Goal: Transaction & Acquisition: Purchase product/service

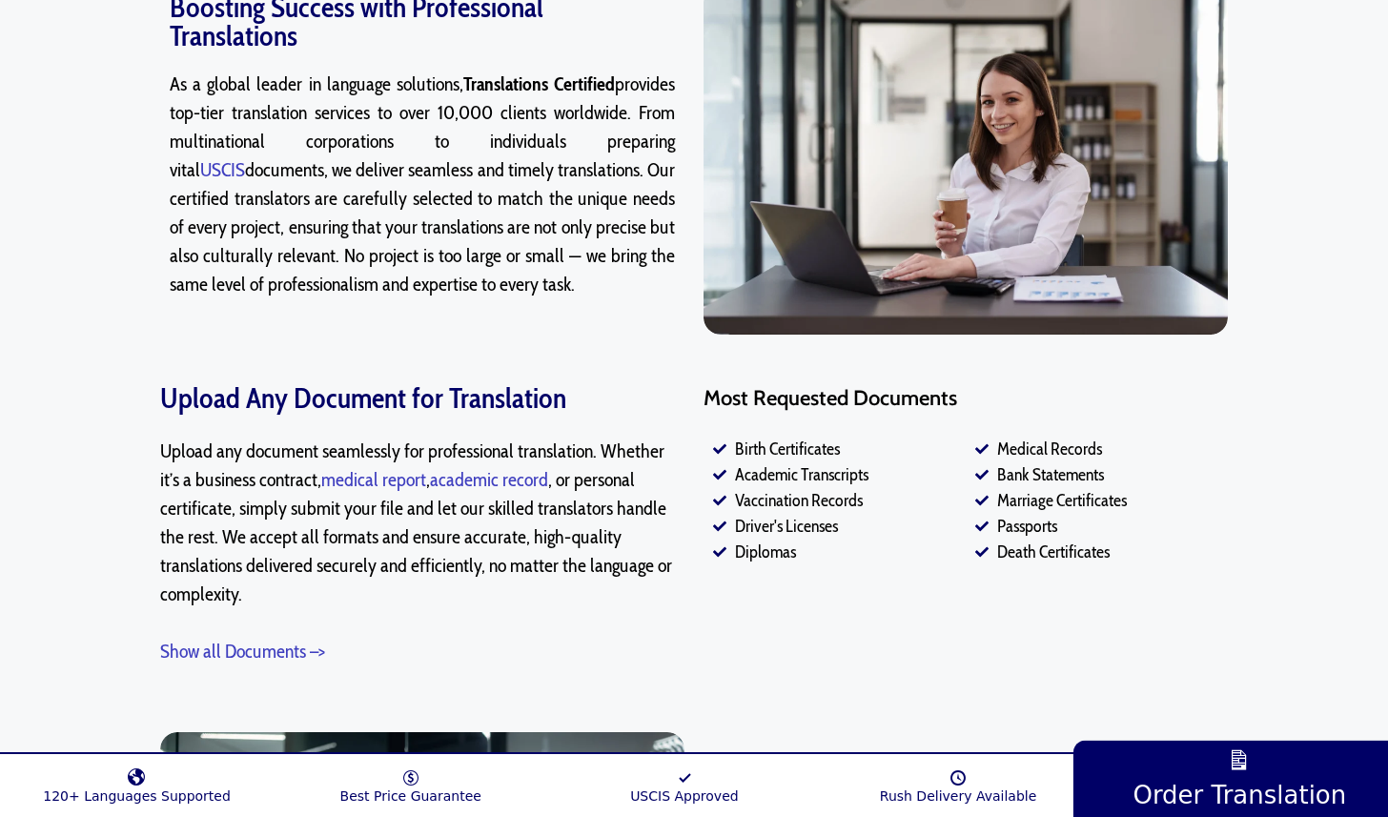
scroll to position [1232, 0]
click at [807, 496] on span "Vaccination Records" at bounding box center [796, 500] width 132 height 26
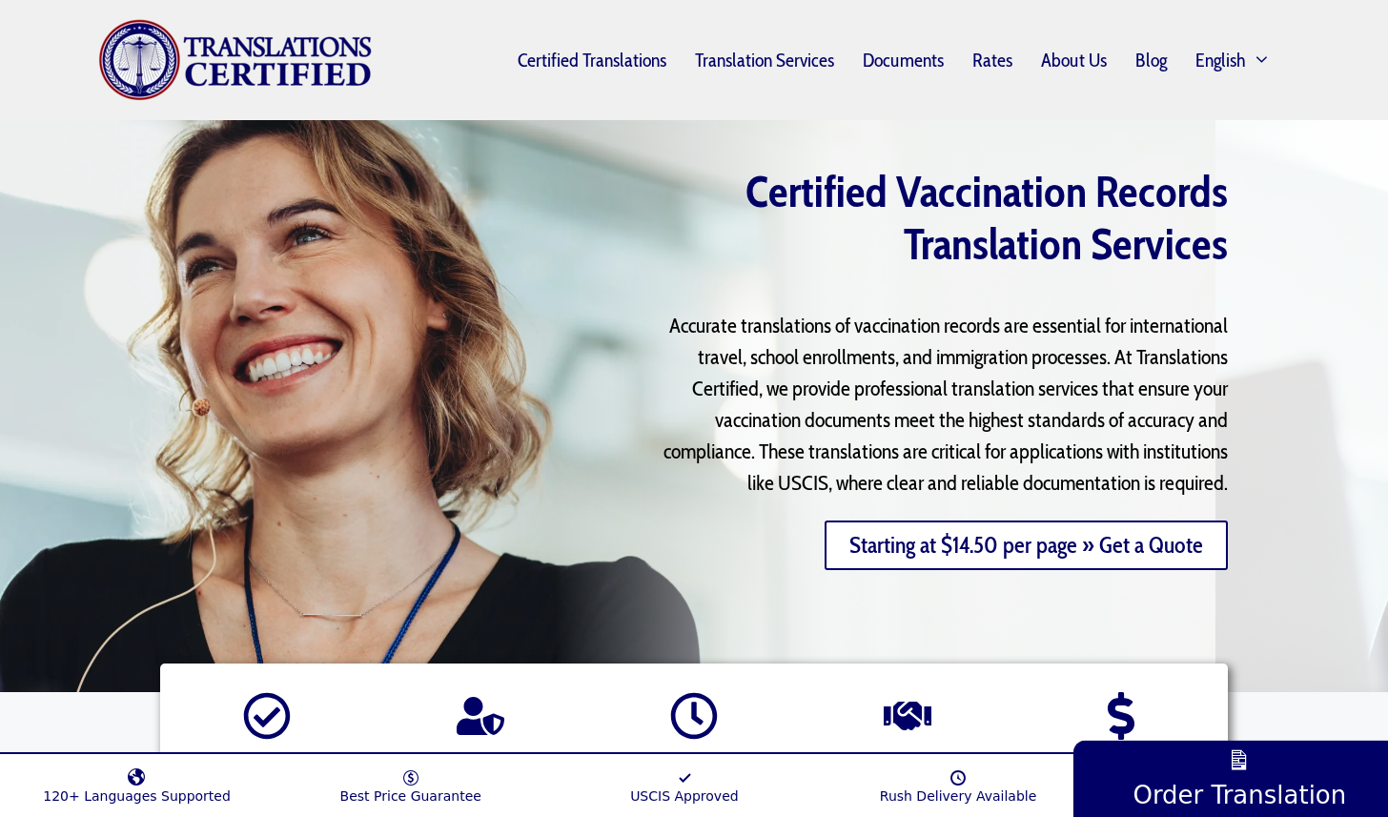
click at [976, 548] on link "Starting at $14.50 per page » Get a Quote" at bounding box center [1025, 545] width 403 height 50
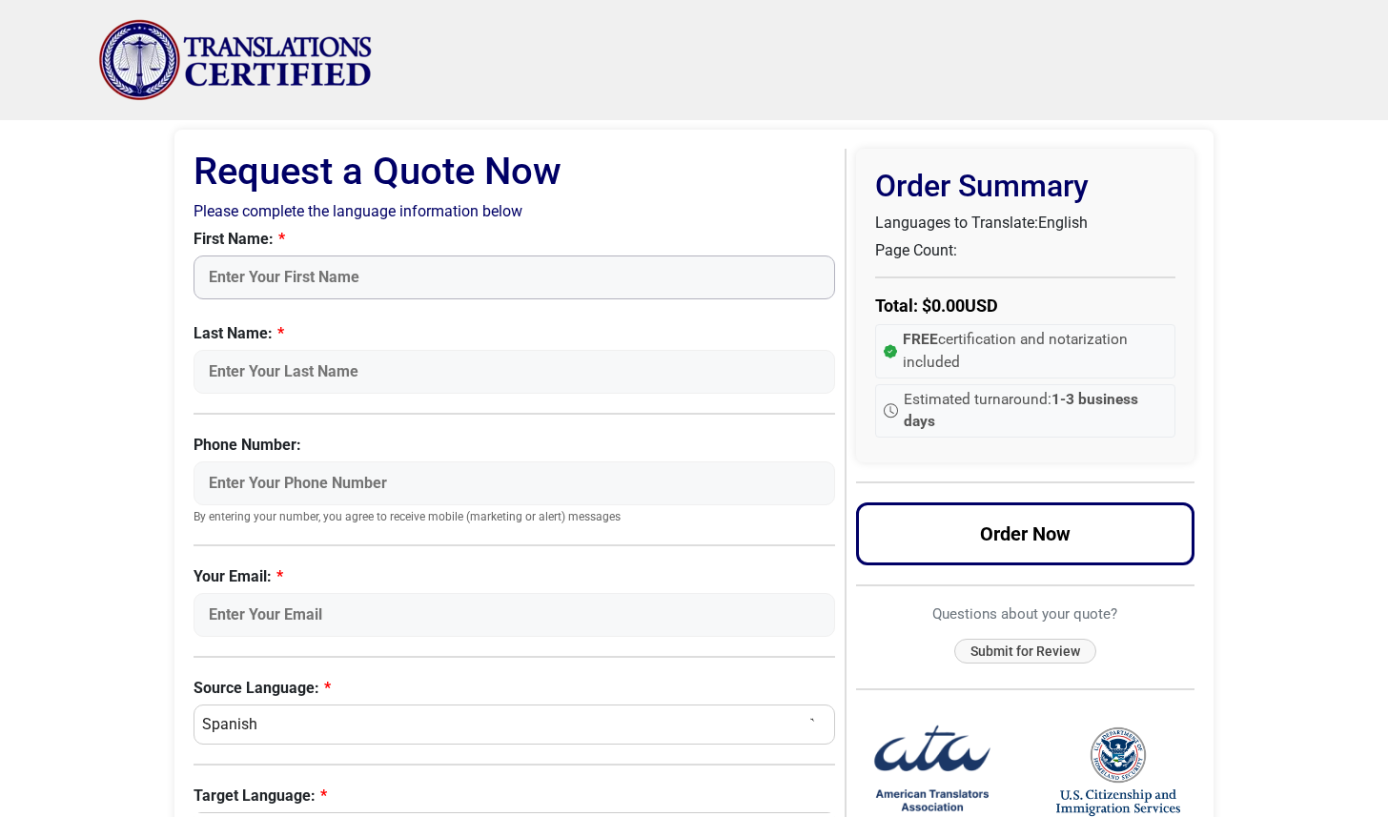
click at [297, 274] on input "First Name:" at bounding box center [513, 277] width 641 height 44
type input "Ekaterina"
click at [302, 376] on input "Last Name:" at bounding box center [513, 372] width 641 height 44
type input "Zelenina"
click at [304, 476] on input "Phone Number:" at bounding box center [513, 483] width 641 height 44
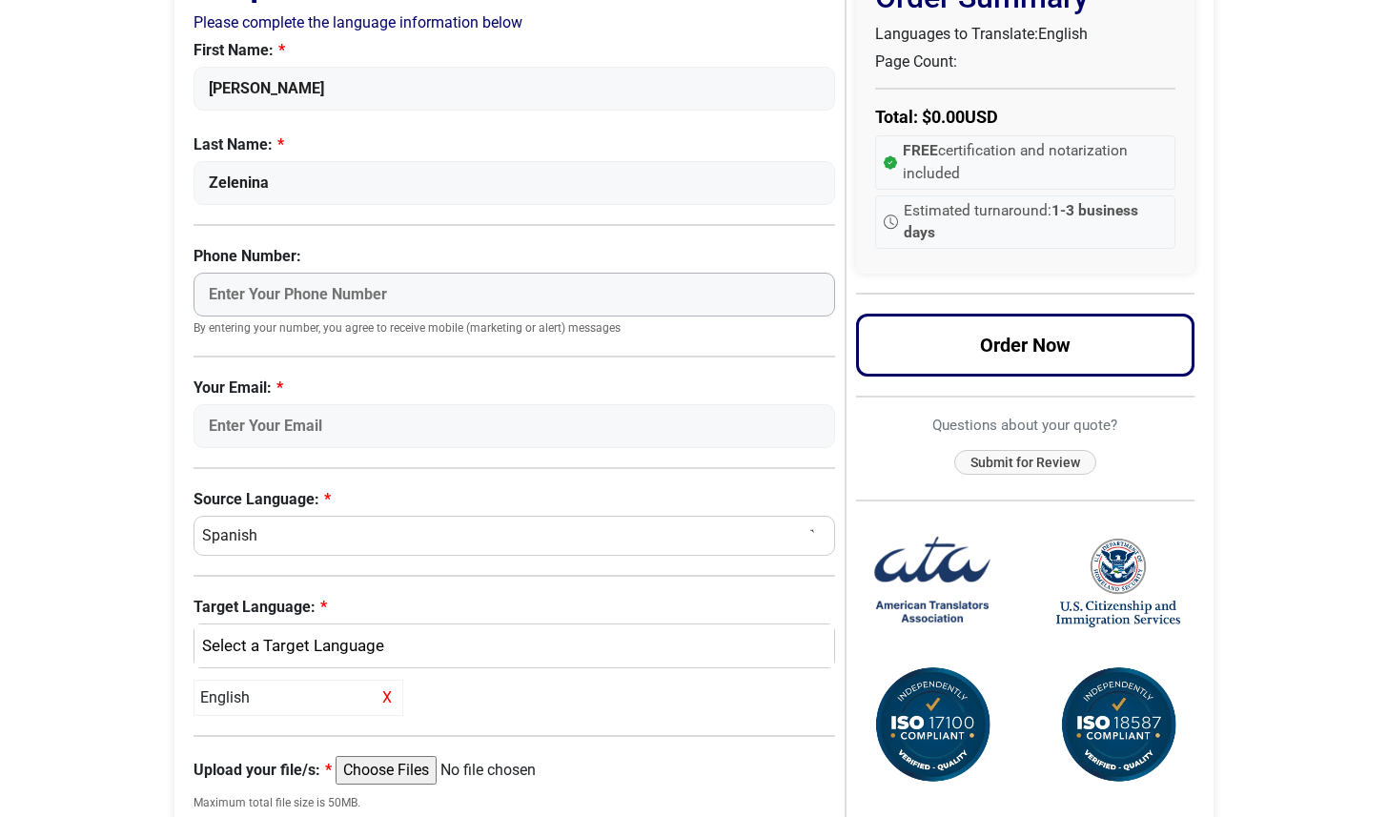
scroll to position [226, 0]
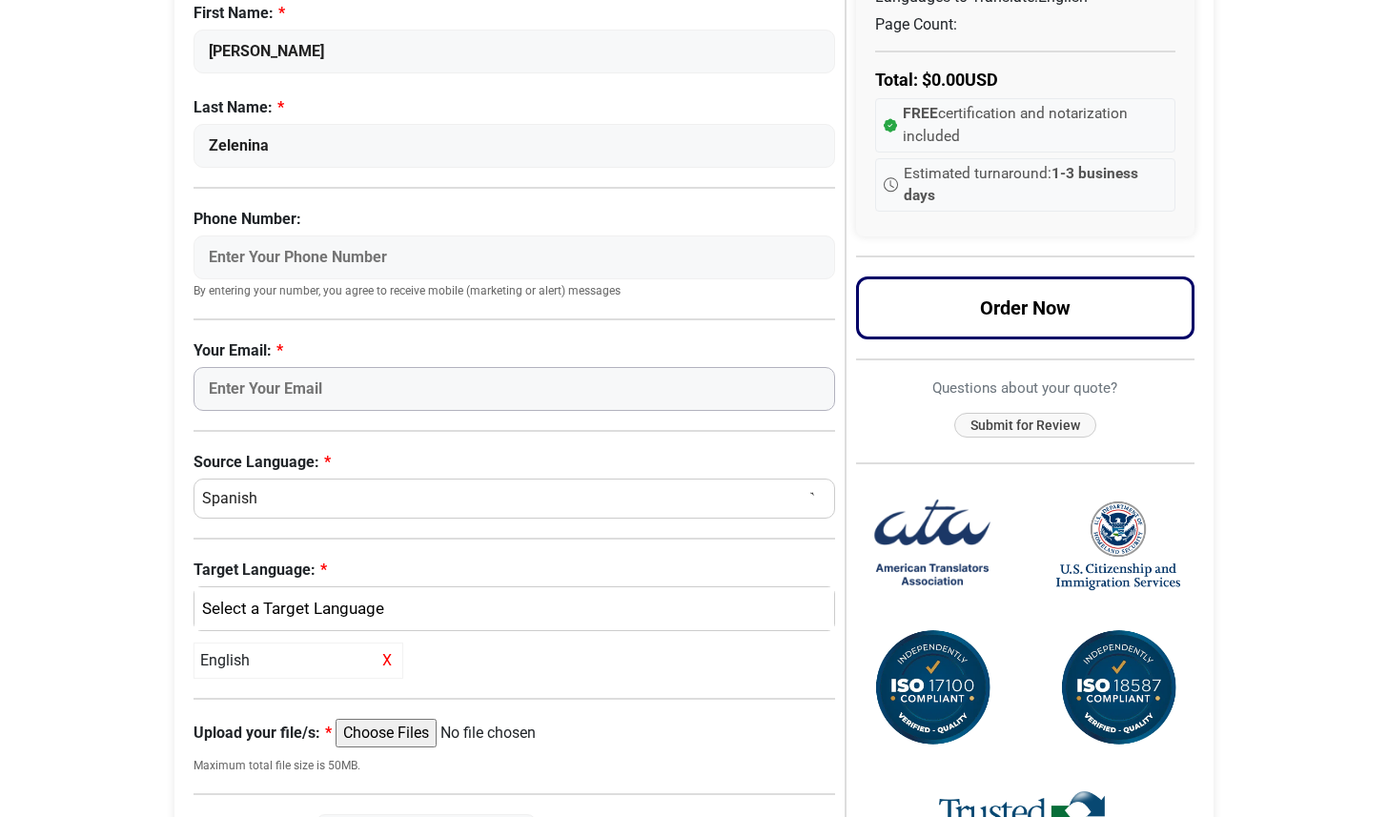
click at [325, 387] on input "Your Email:" at bounding box center [513, 389] width 641 height 44
type input "dafna003@gmail.com"
click at [295, 490] on select "Select a Language Afrikaans Albanian Amharic Arabic Armenian Belarusian Bulgari…" at bounding box center [513, 498] width 641 height 40
select select "Russian"
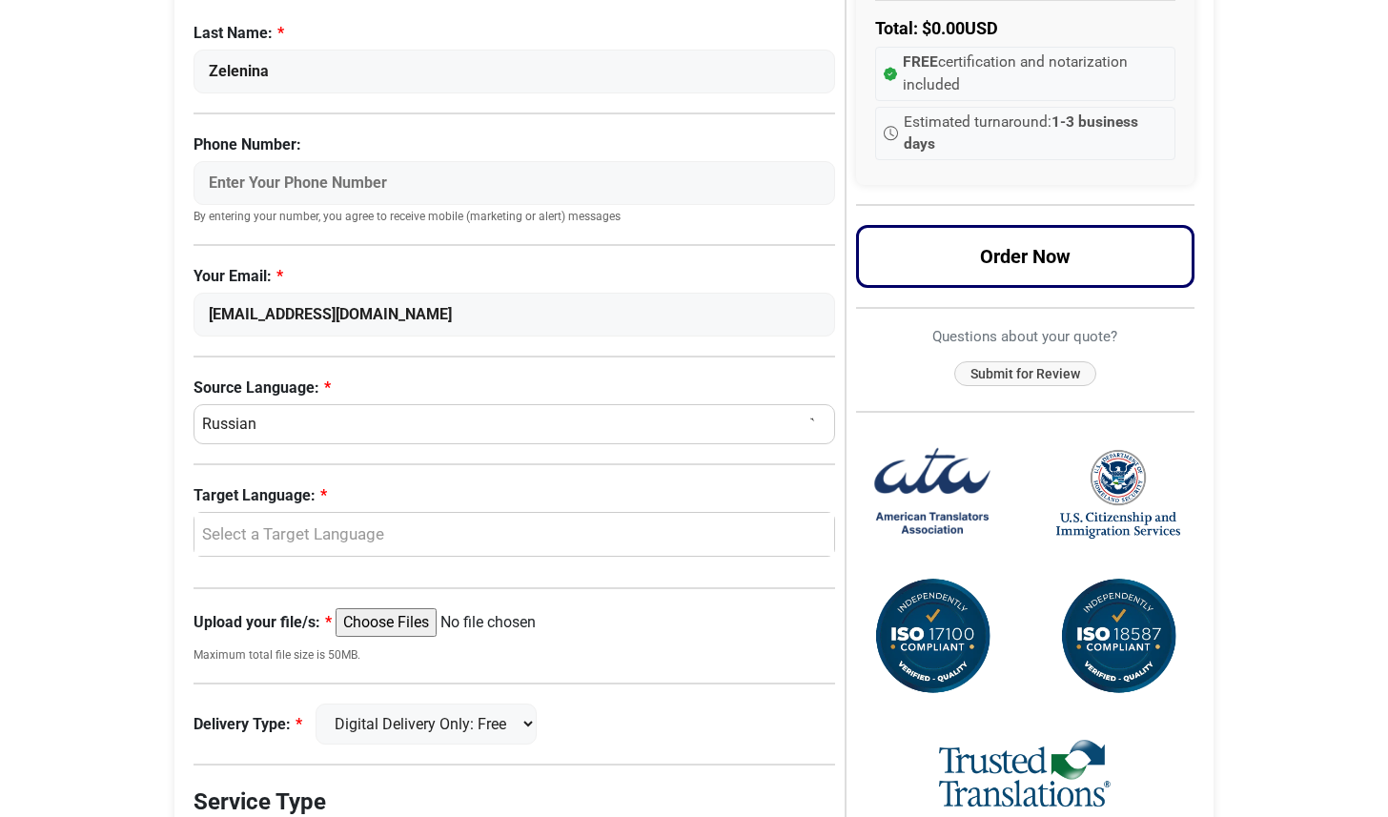
scroll to position [321, 0]
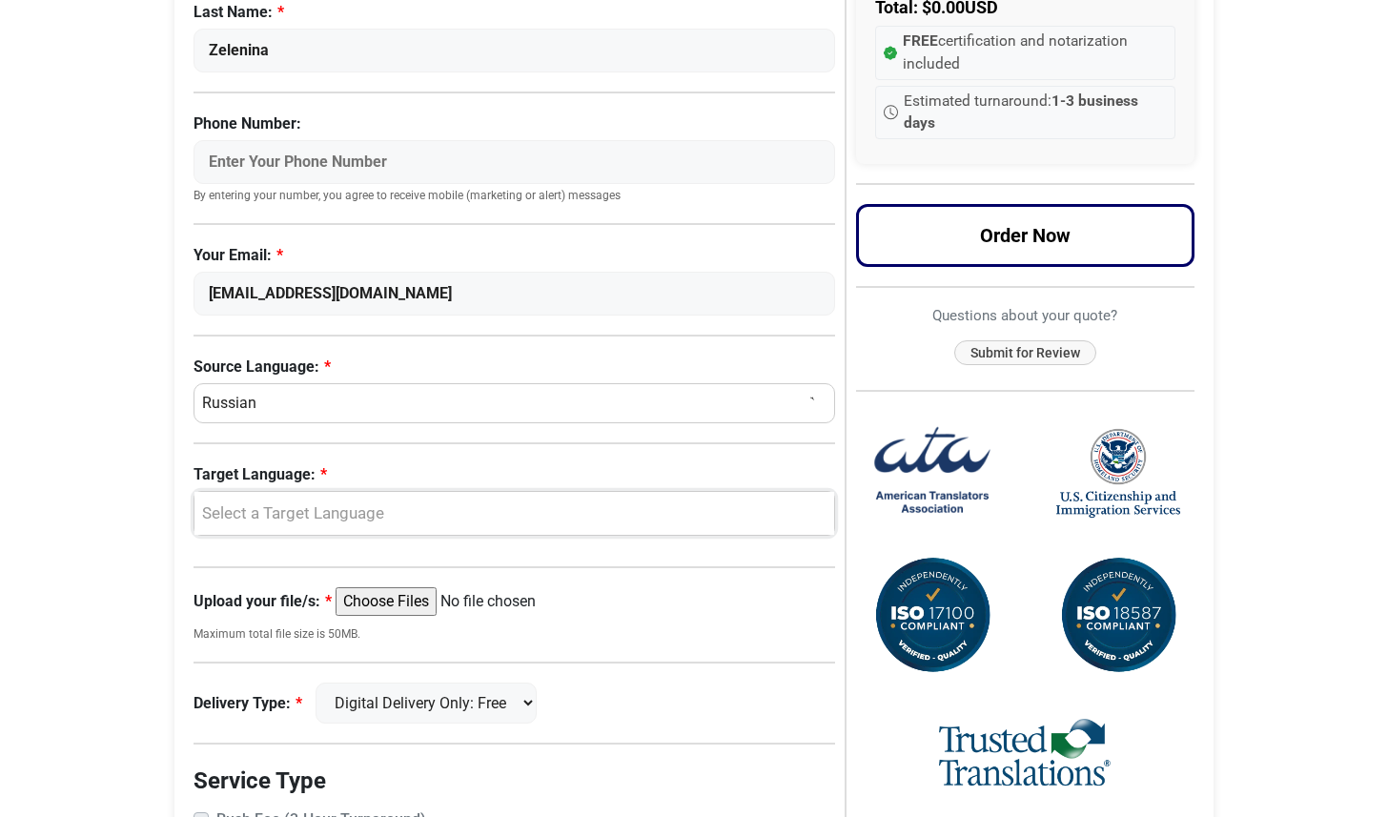
click at [306, 513] on div "Select a Target Language" at bounding box center [509, 513] width 611 height 25
click at [281, 611] on link "English" at bounding box center [514, 606] width 640 height 31
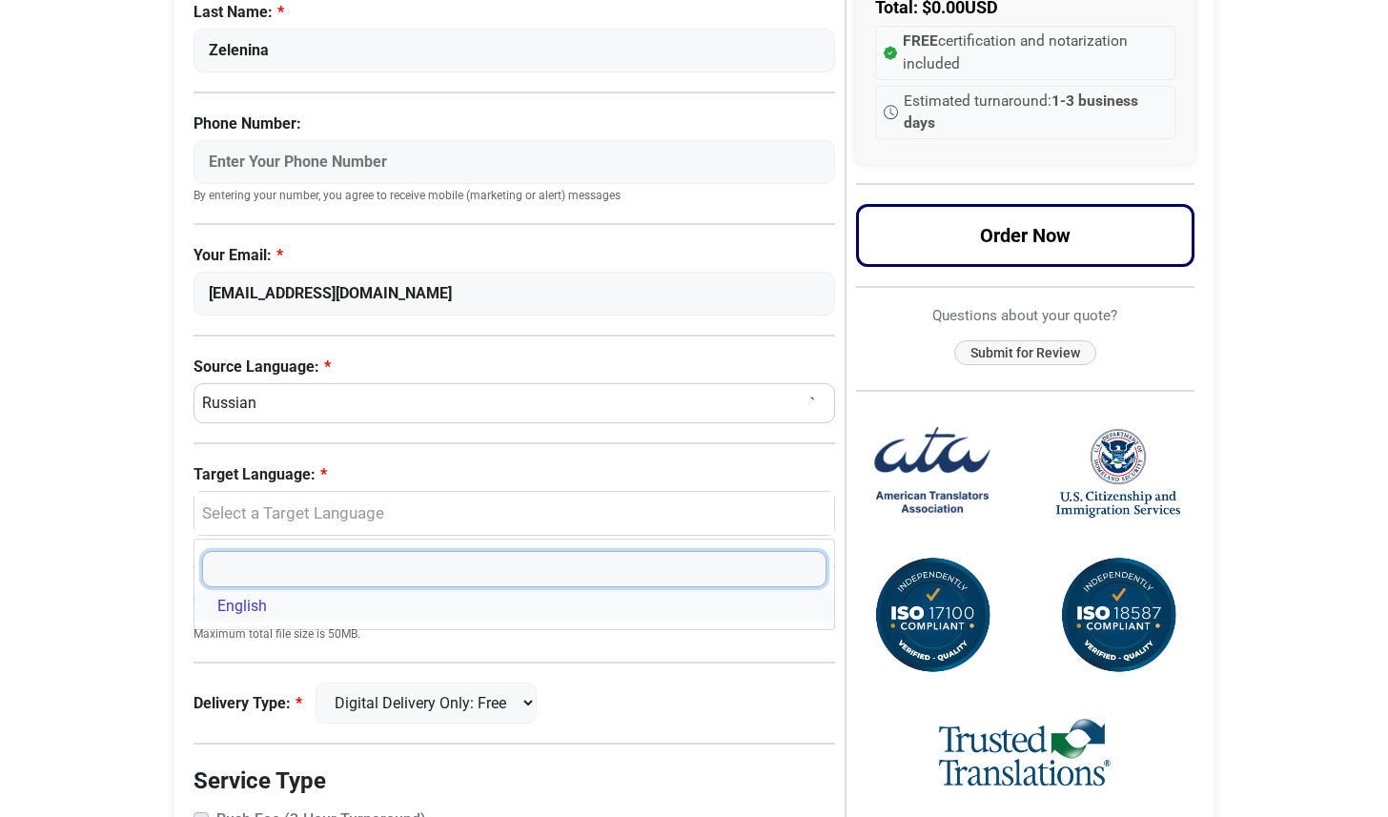
select select "English"
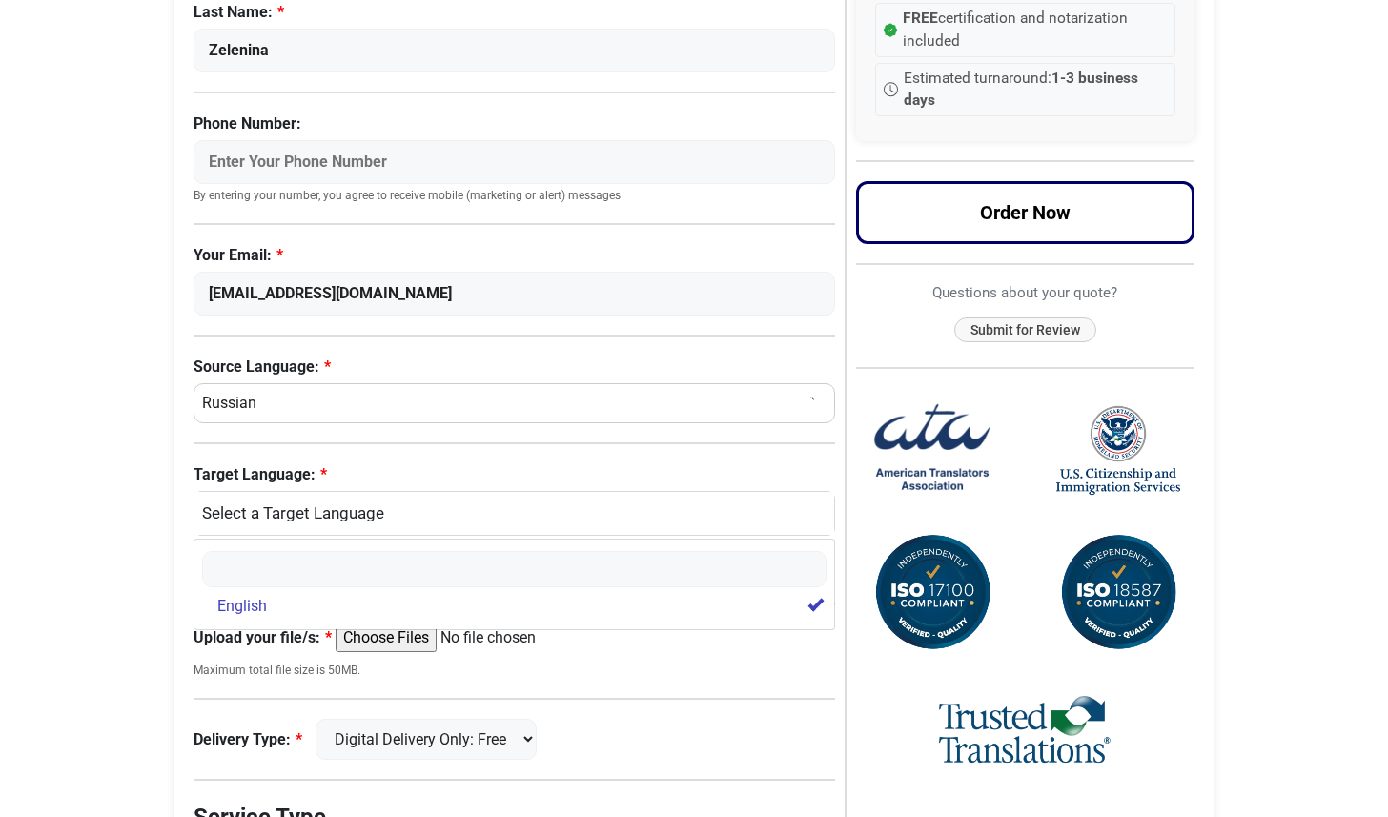
click at [132, 601] on body "Skip to content Menu Menu Certified Translations Translation Services Documents…" at bounding box center [694, 405] width 1388 height 1452
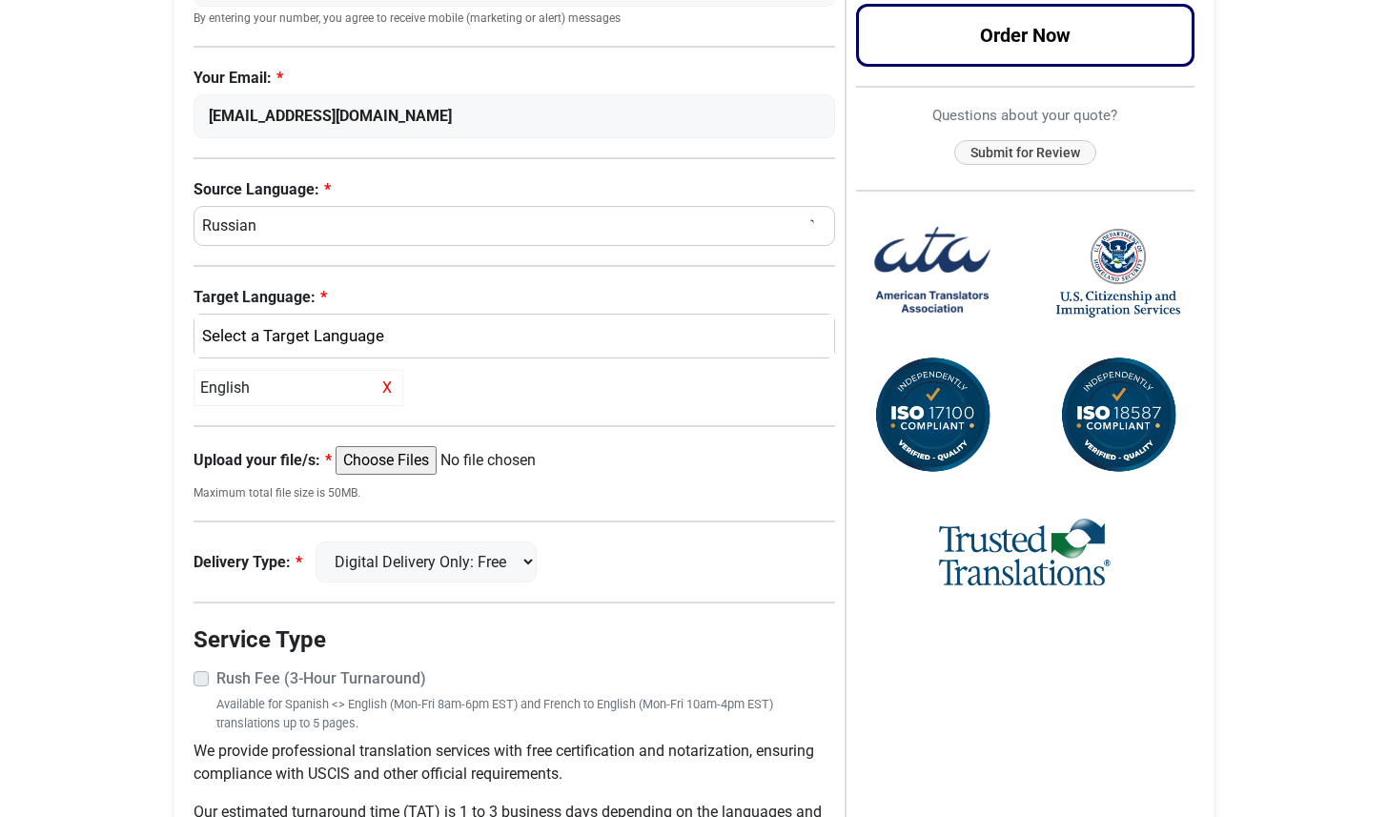
scroll to position [501, 0]
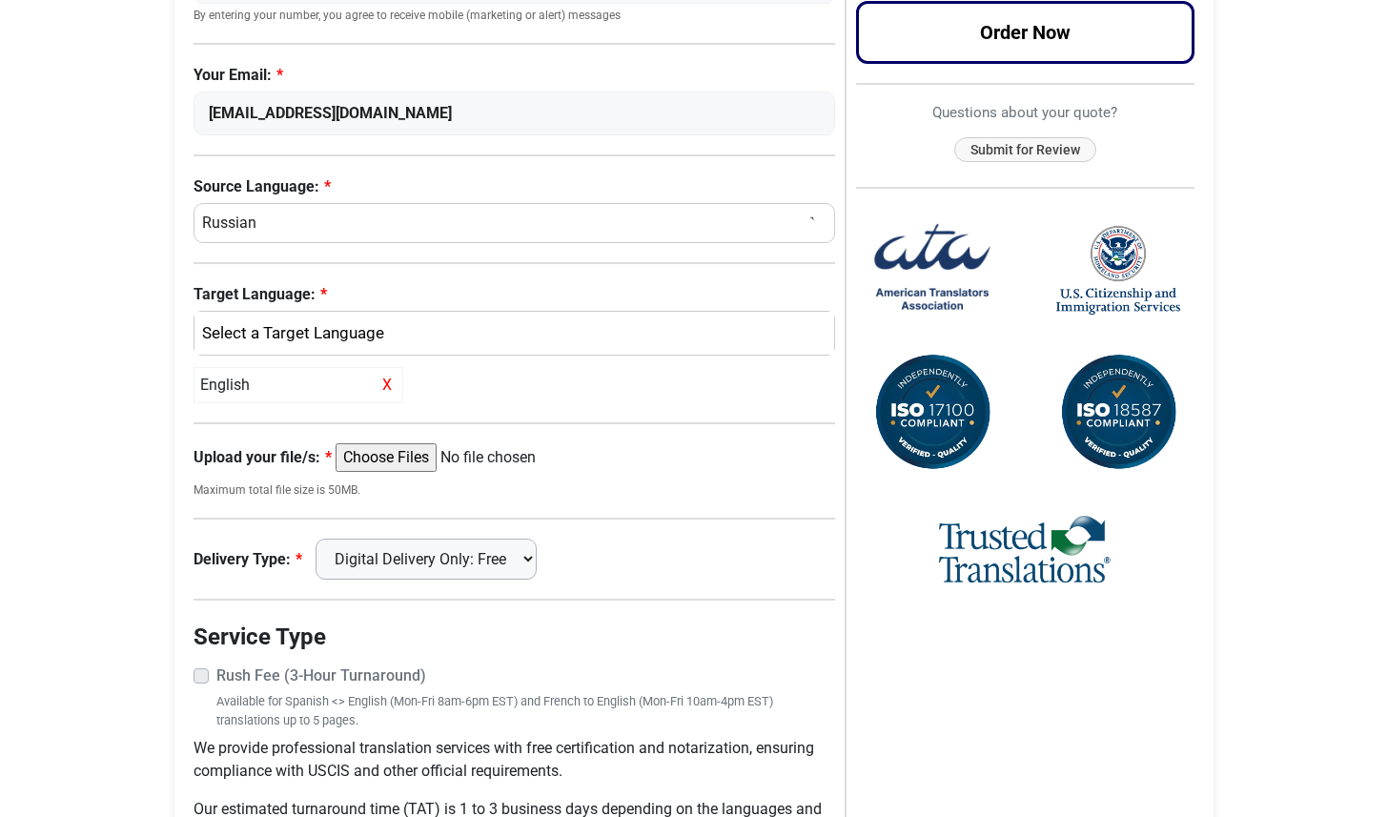
click at [452, 561] on select "Digital Delivery Only: Free FedEx 2 Day: $15" at bounding box center [425, 559] width 221 height 41
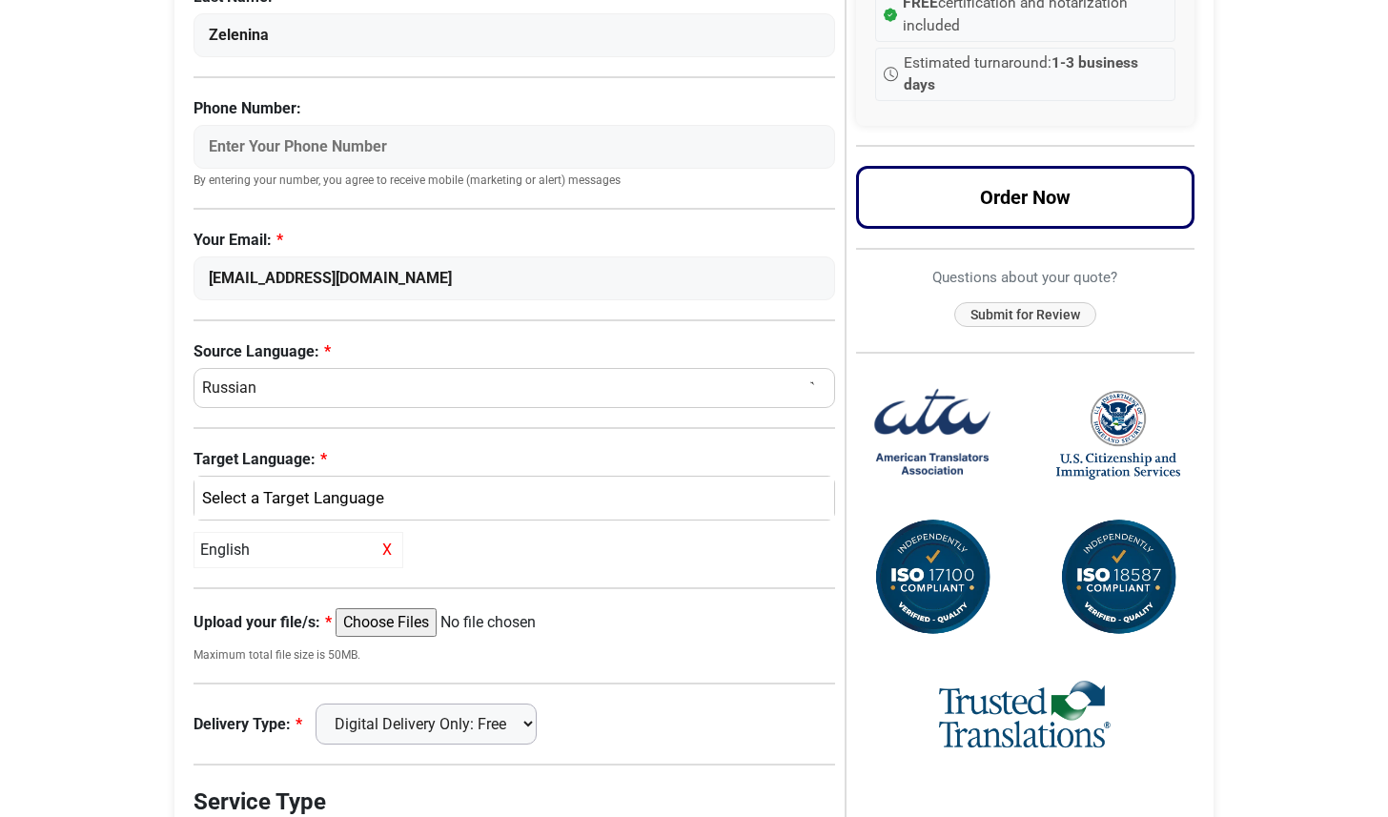
scroll to position [456, 0]
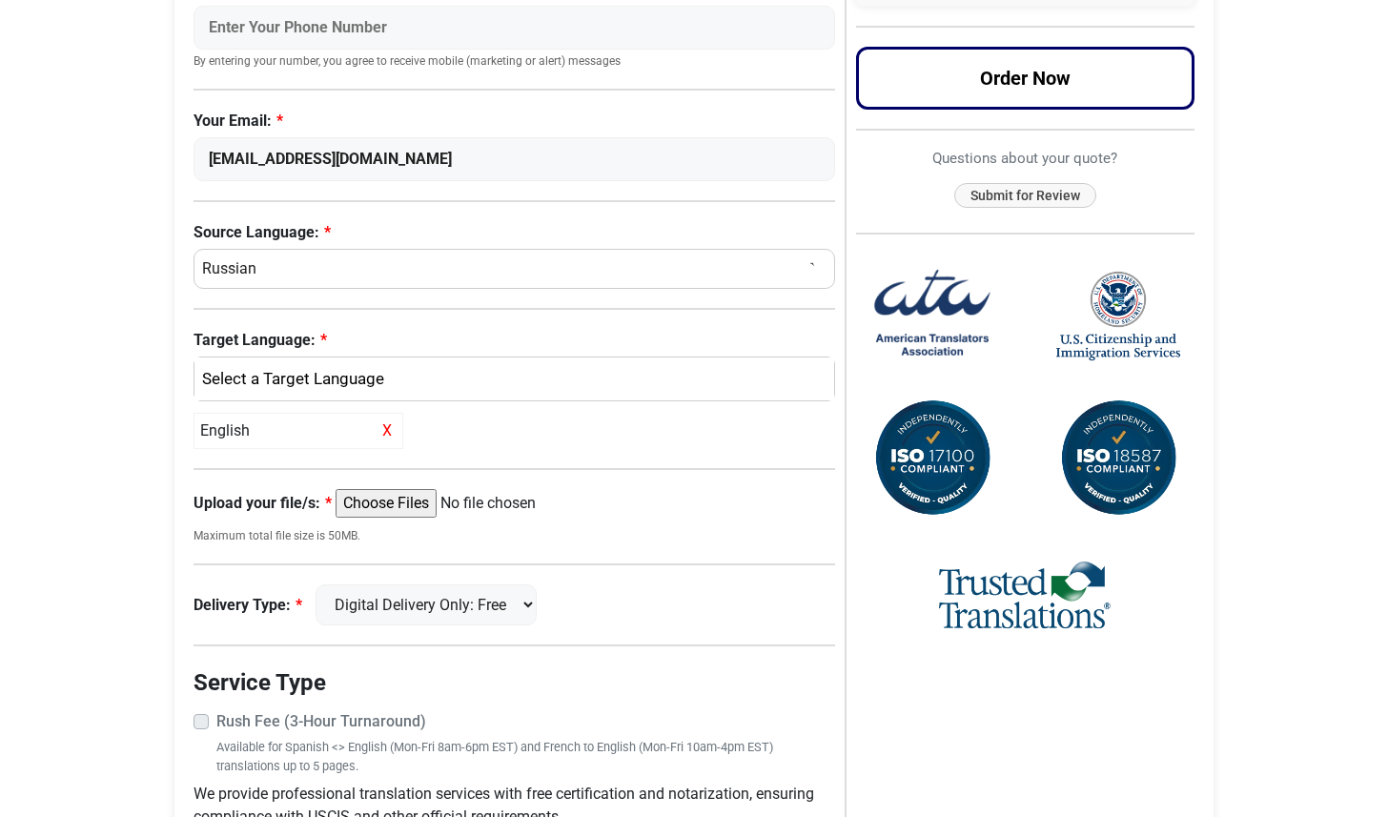
click at [422, 506] on input "Upload your file/s:" at bounding box center [482, 503] width 292 height 29
type input "C:\fakepath\Boris_Zelenin_birth_certificate.jpg"
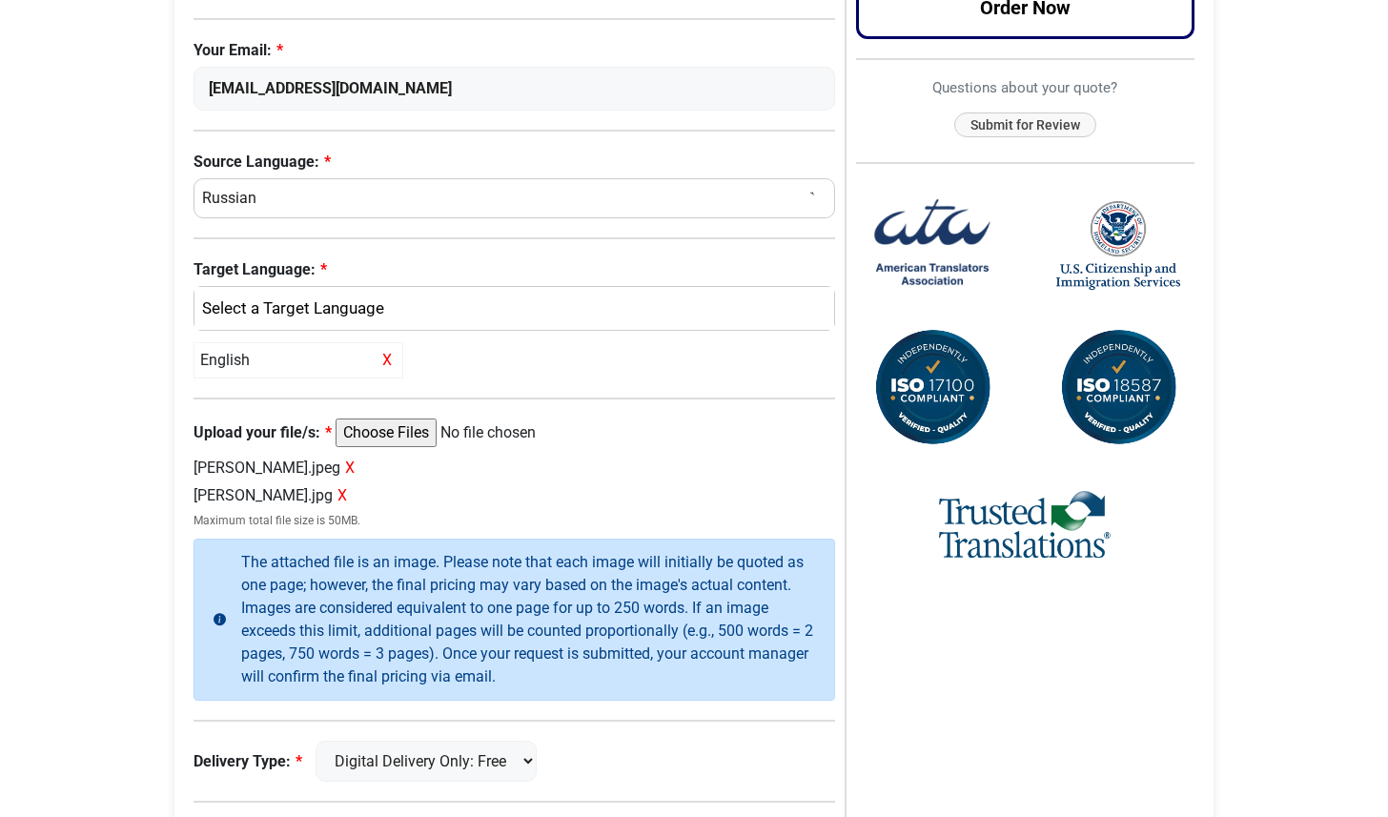
scroll to position [530, 0]
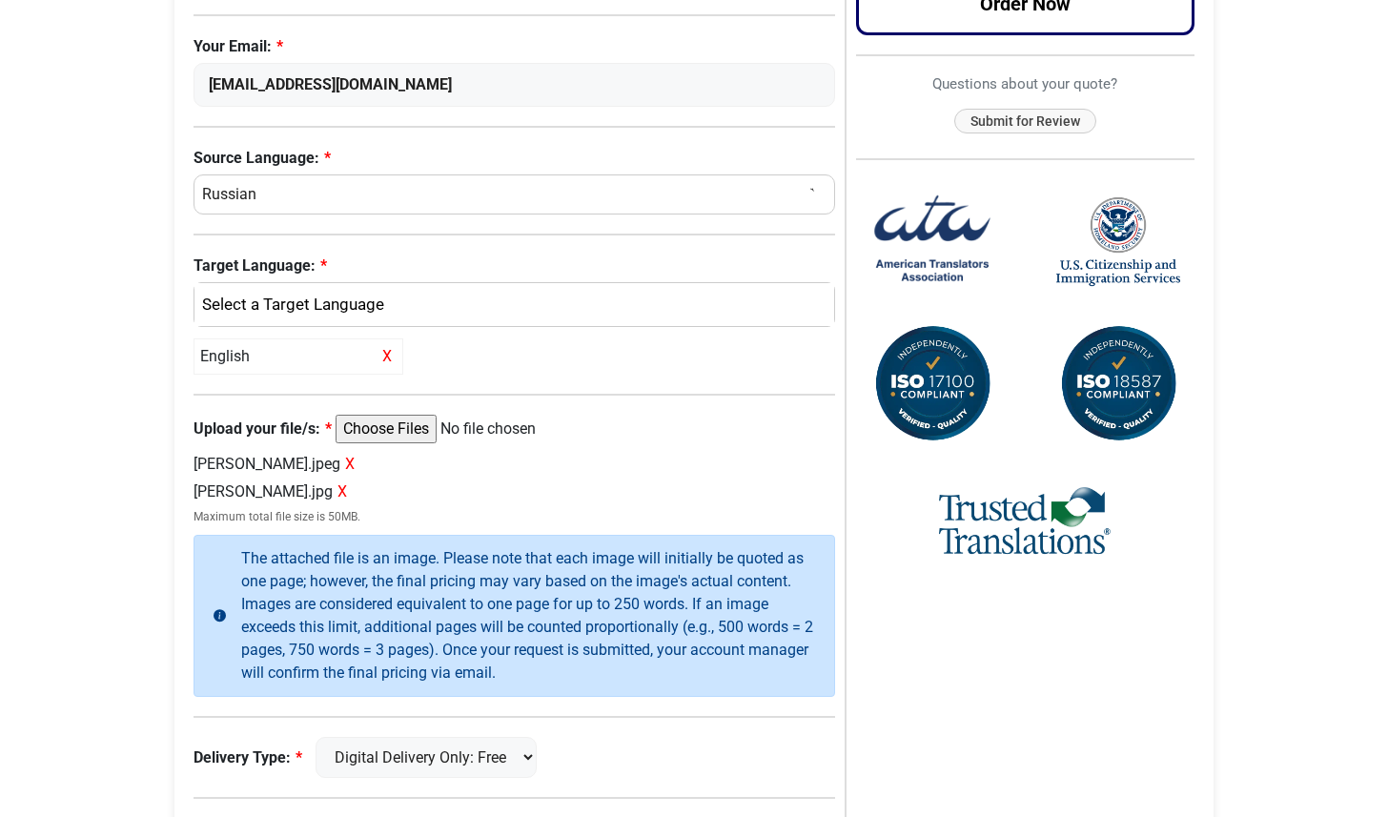
click at [853, 661] on div "Order Summary Languages to Translate: English Page Count: 2 Total: $ 39.00 USD …" at bounding box center [1020, 346] width 351 height 1454
click at [431, 433] on input "Upload your file/s:" at bounding box center [482, 429] width 292 height 29
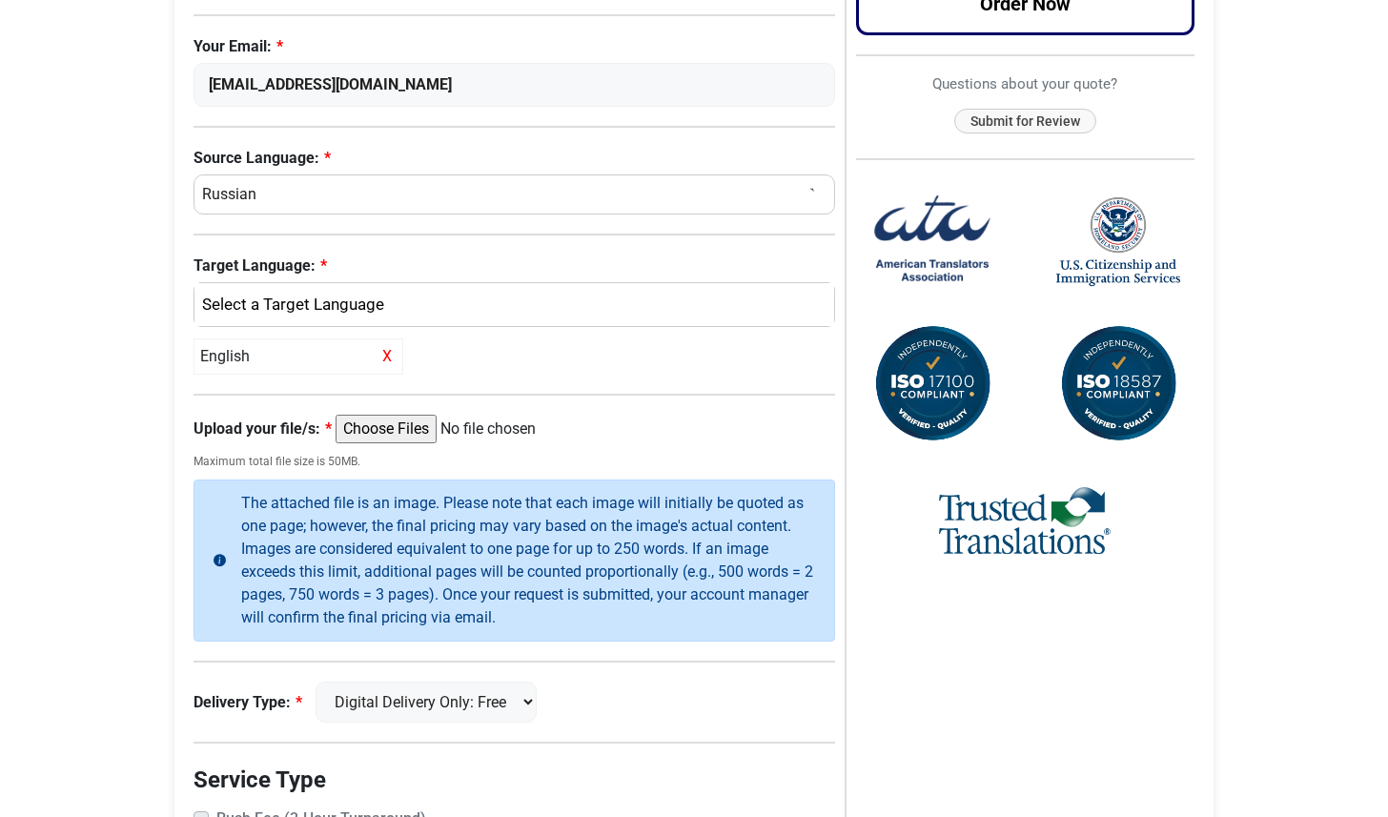
click at [417, 432] on input "Upload your file/s:" at bounding box center [482, 429] width 292 height 29
type input "C:\fakepath\Fillipova_vacination_records.pdf"
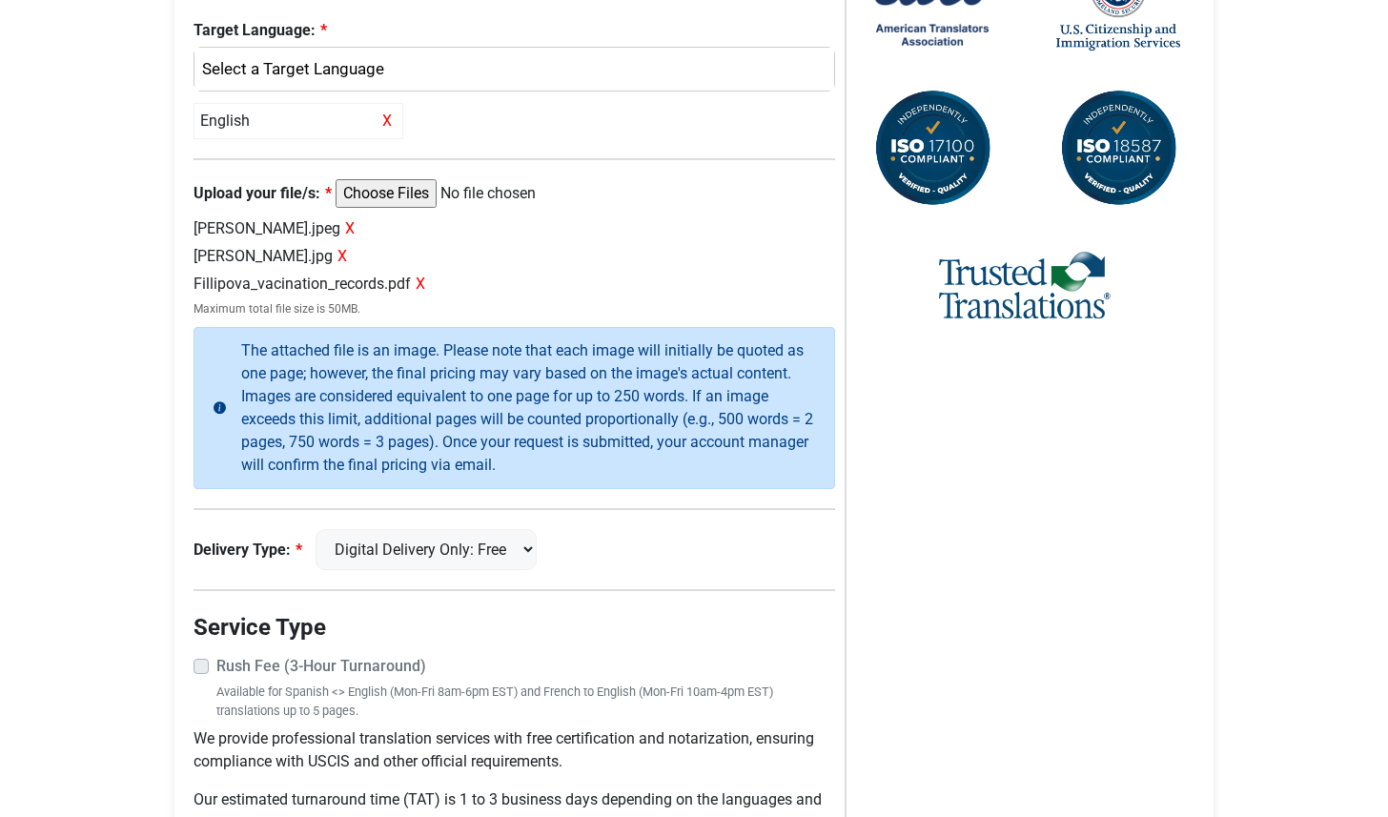
scroll to position [762, 0]
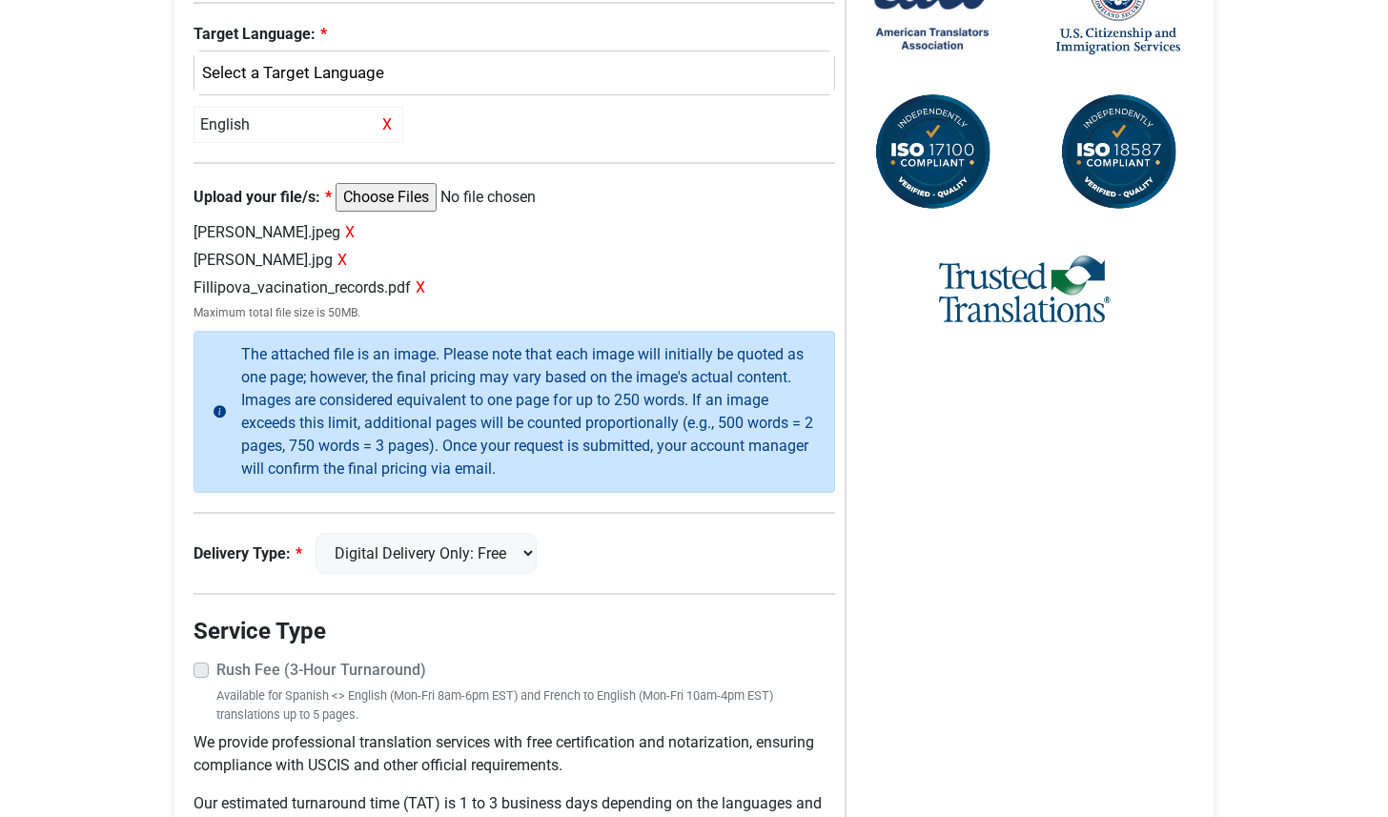
click at [425, 287] on span "X" at bounding box center [421, 287] width 10 height 18
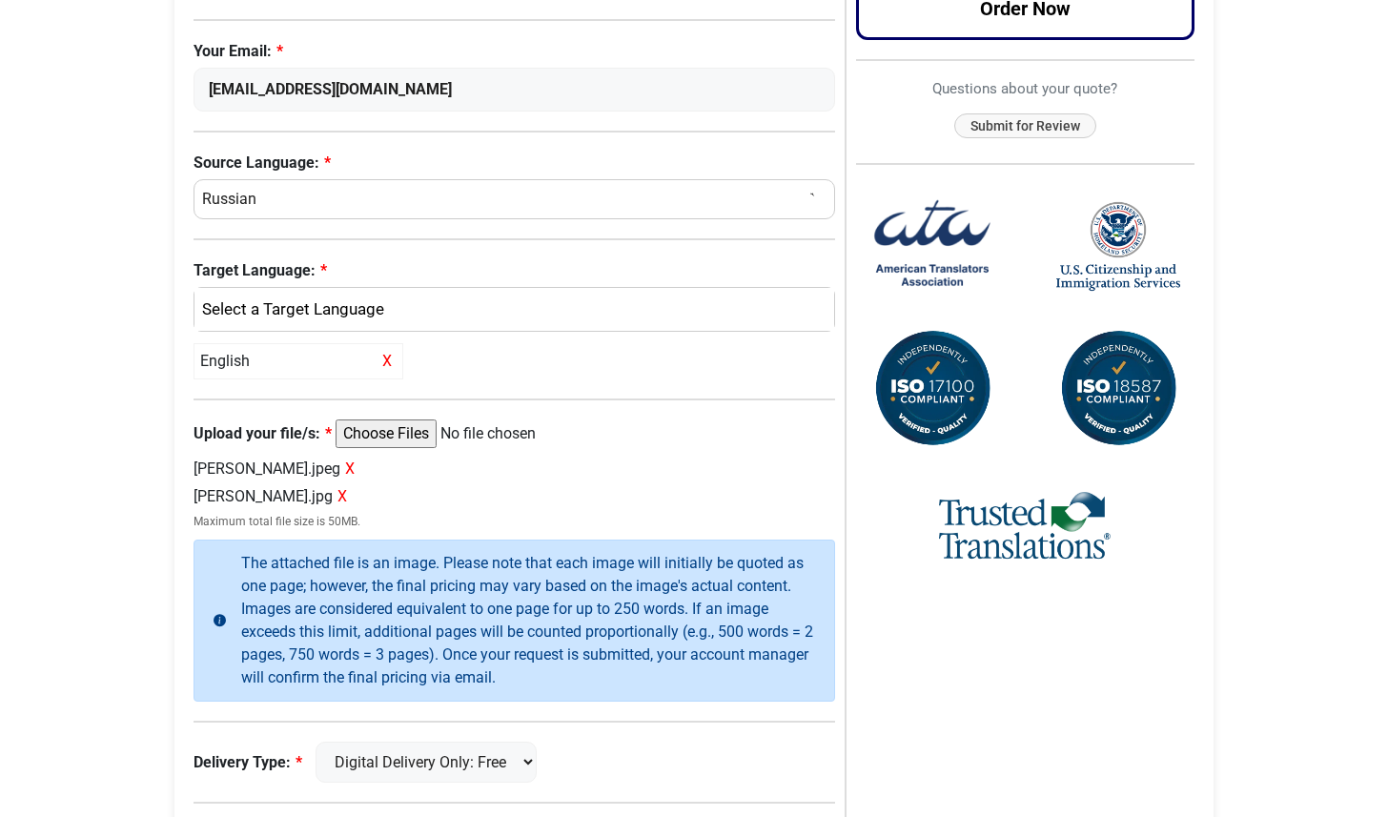
scroll to position [0, 0]
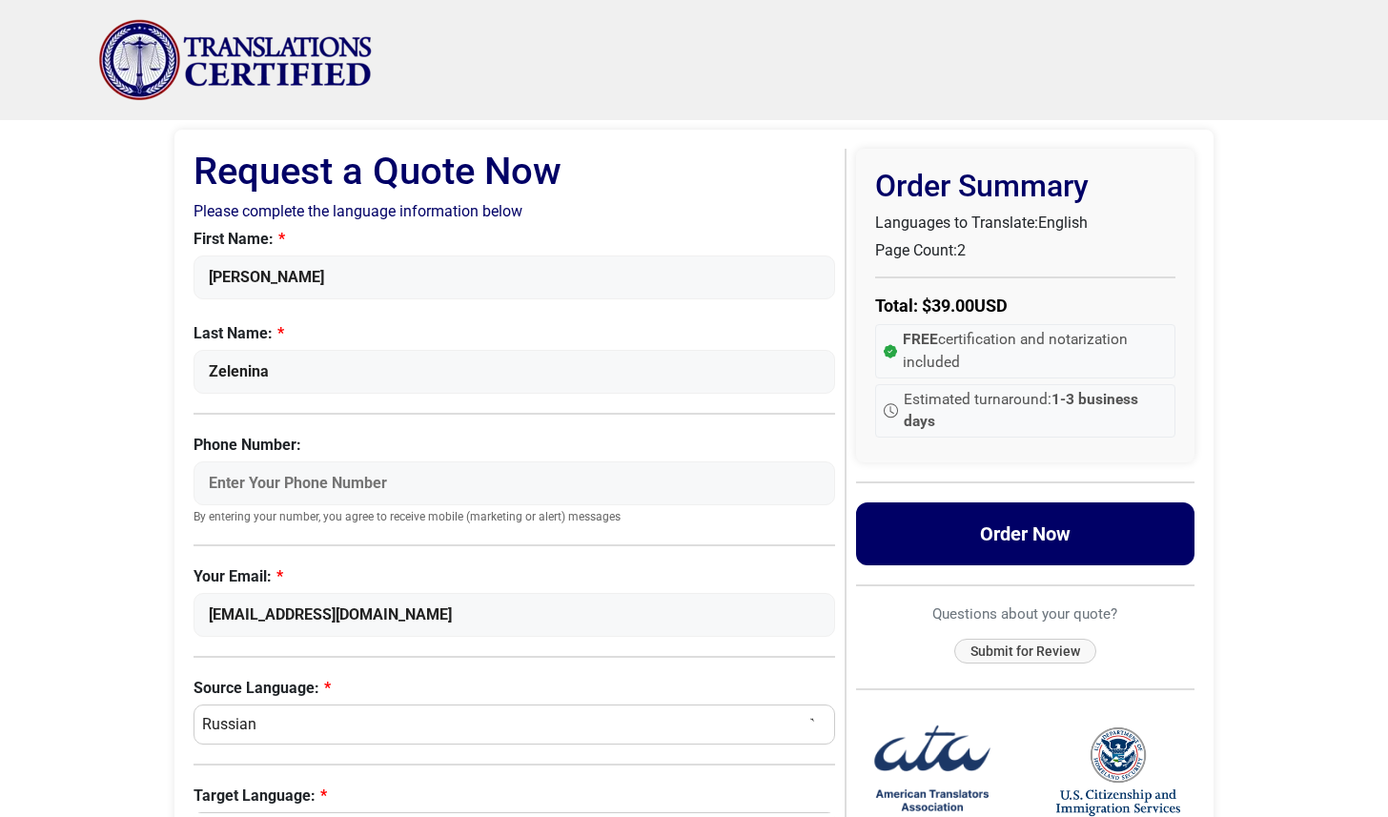
click at [1059, 530] on button "Order Now" at bounding box center [1025, 533] width 339 height 63
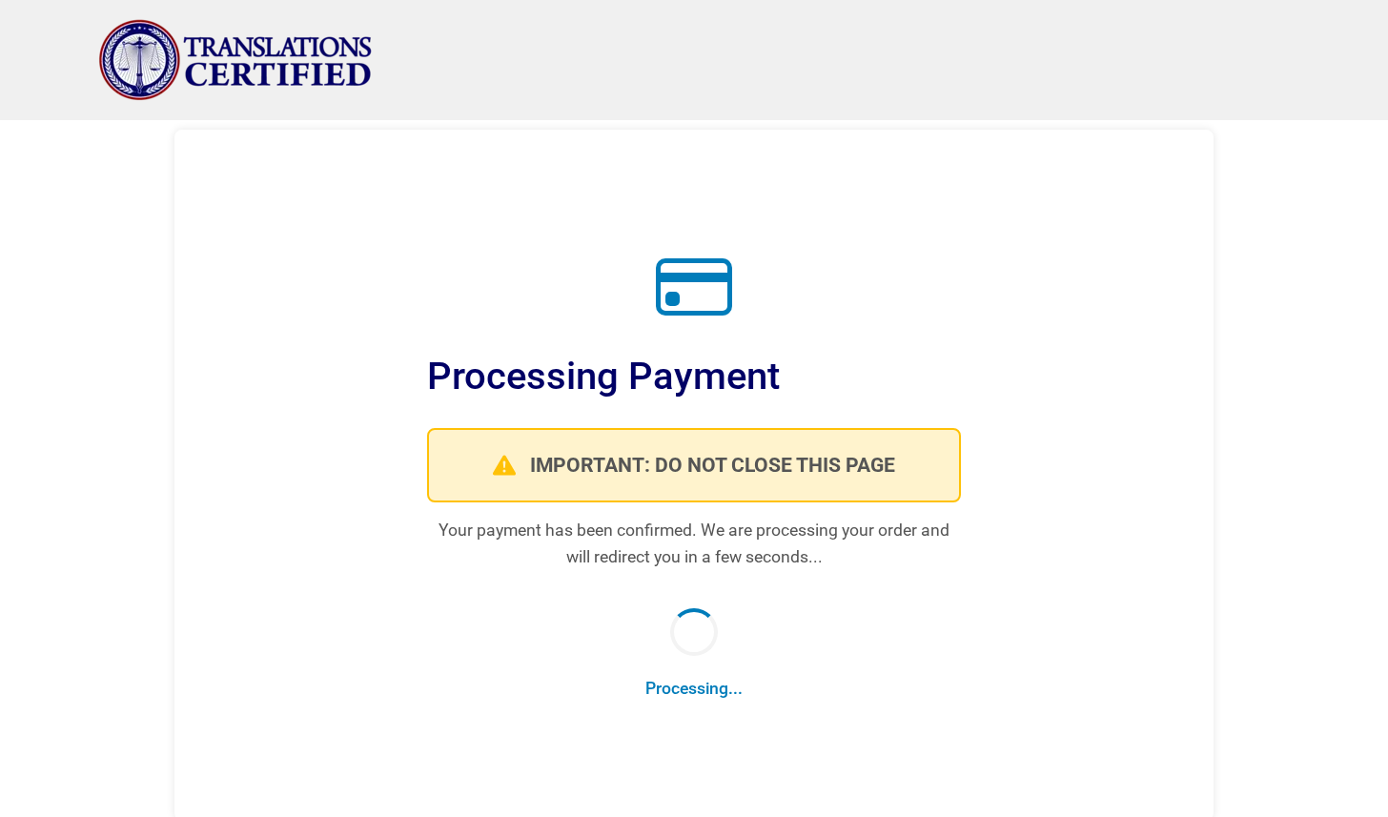
scroll to position [62, 0]
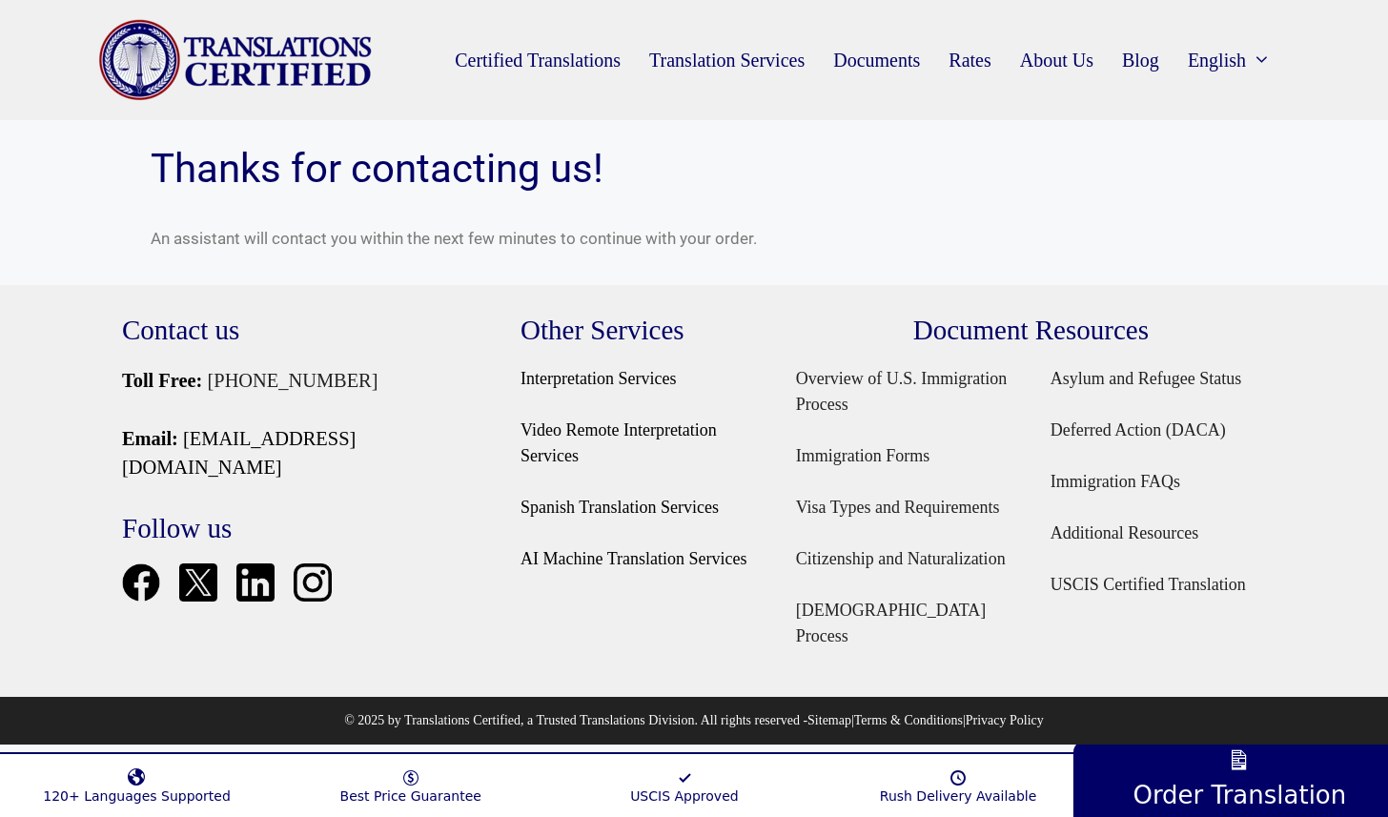
click at [152, 71] on img "Site" at bounding box center [235, 60] width 275 height 82
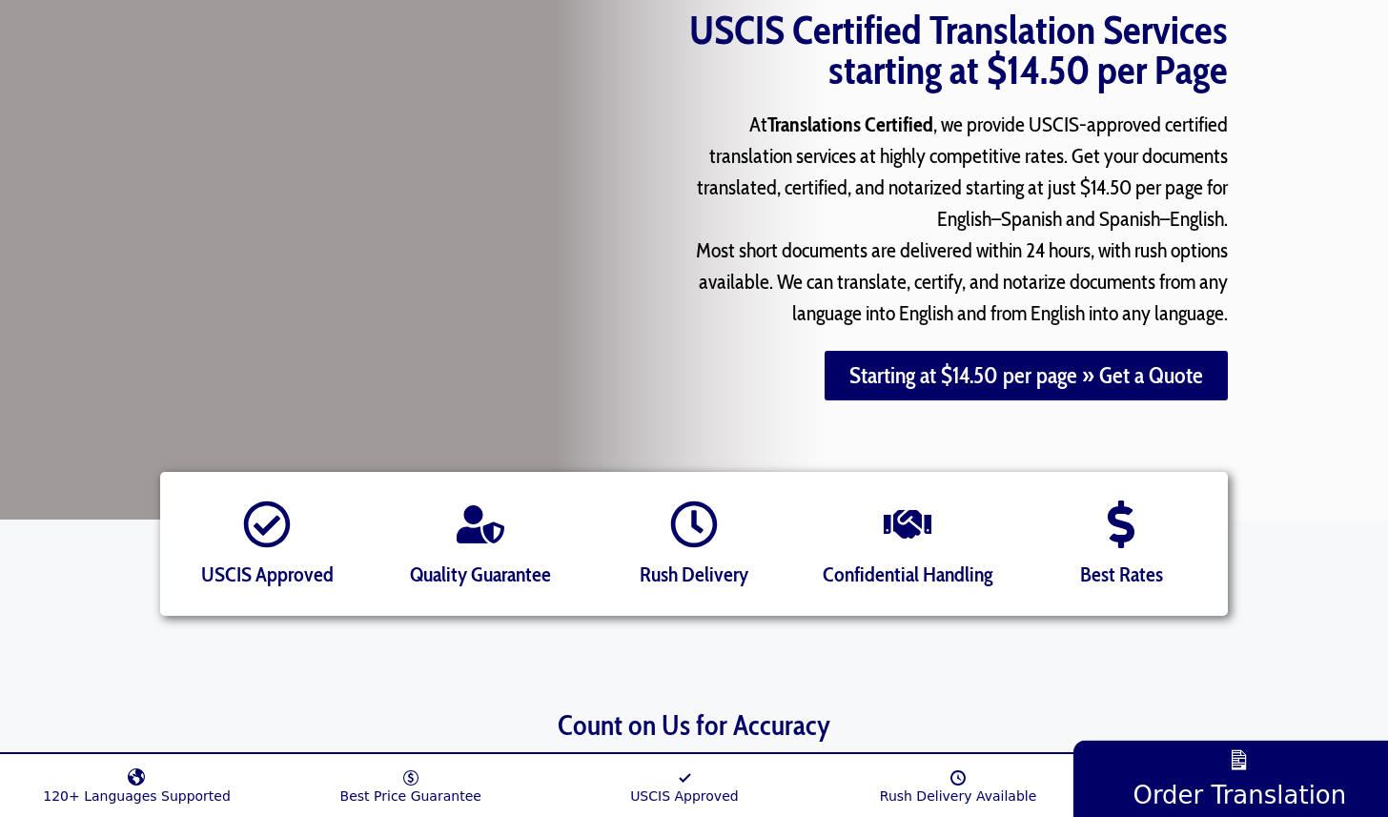
scroll to position [237, 0]
